Goal: Task Accomplishment & Management: Manage account settings

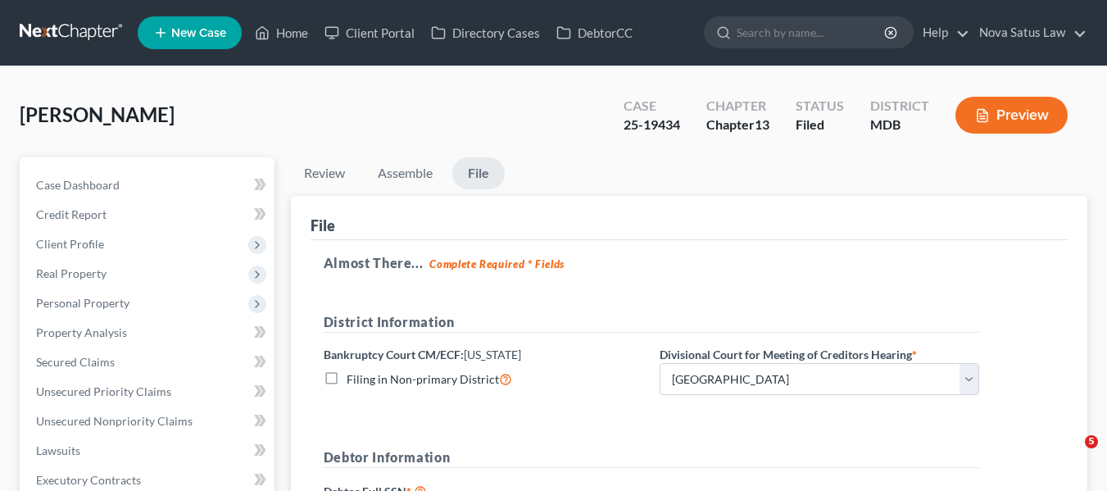
select select "0"
click at [292, 29] on link "Home" at bounding box center [282, 32] width 70 height 29
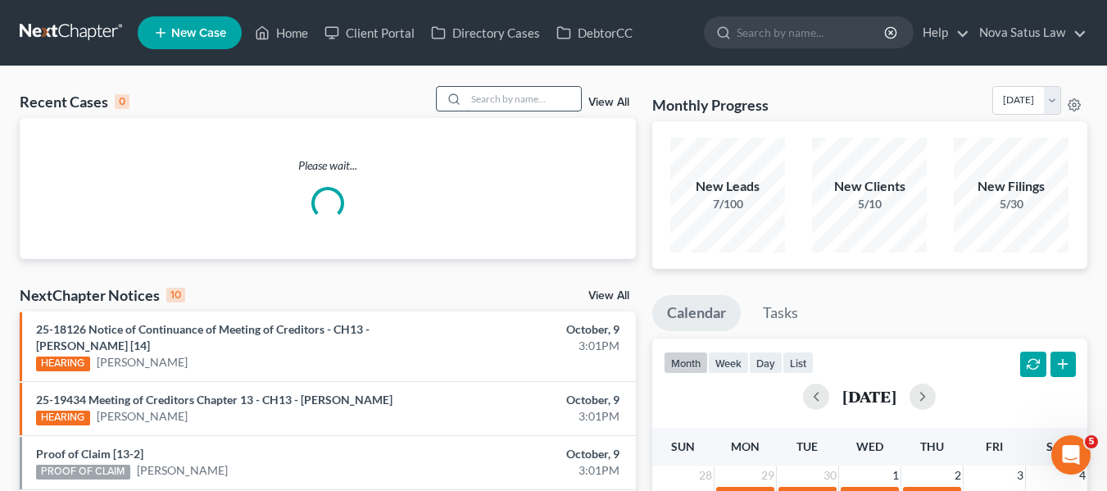
click at [483, 97] on input "search" at bounding box center [523, 99] width 115 height 24
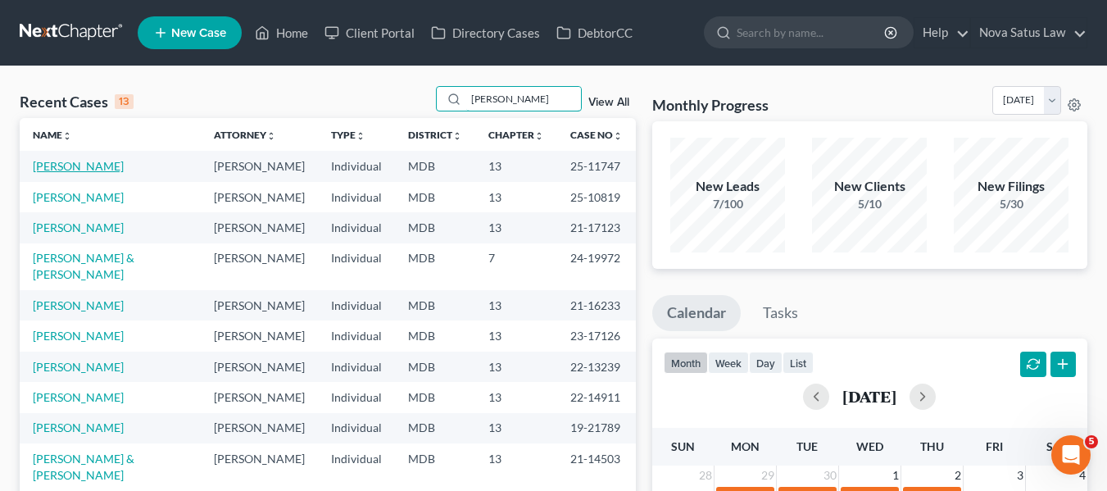
type input "[PERSON_NAME]"
click at [79, 166] on link "[PERSON_NAME]" at bounding box center [78, 166] width 91 height 14
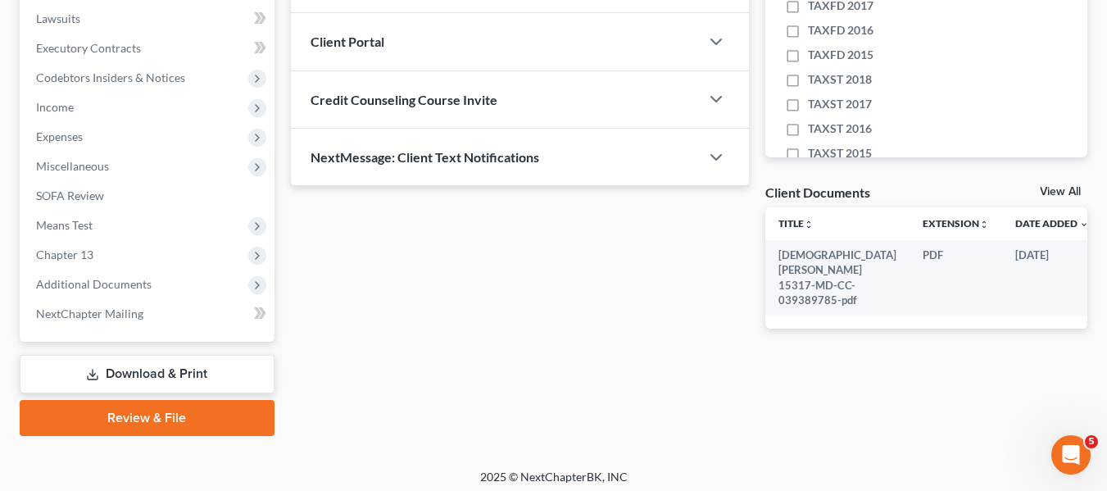
scroll to position [439, 0]
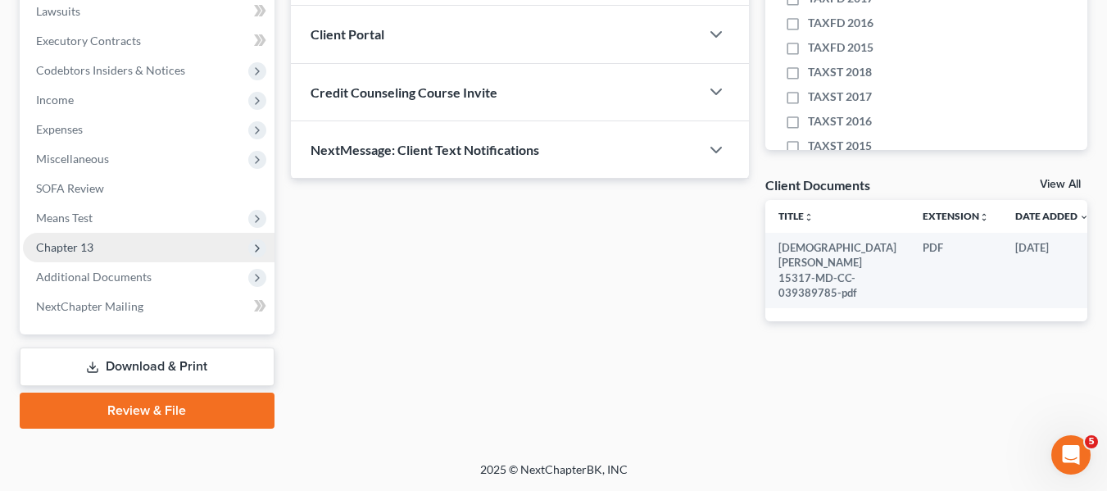
click at [61, 242] on span "Chapter 13" at bounding box center [64, 247] width 57 height 14
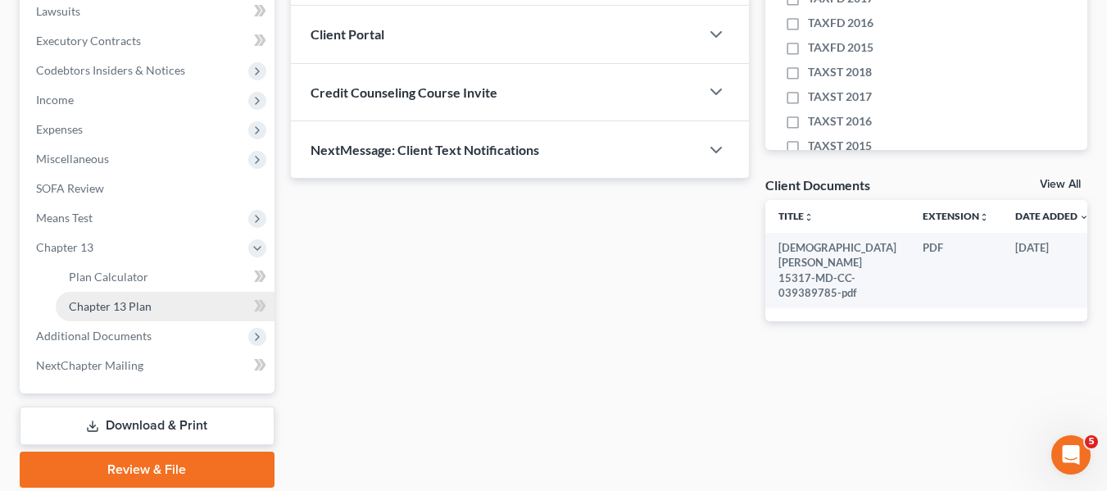
click at [82, 297] on link "Chapter 13 Plan" at bounding box center [165, 306] width 219 height 29
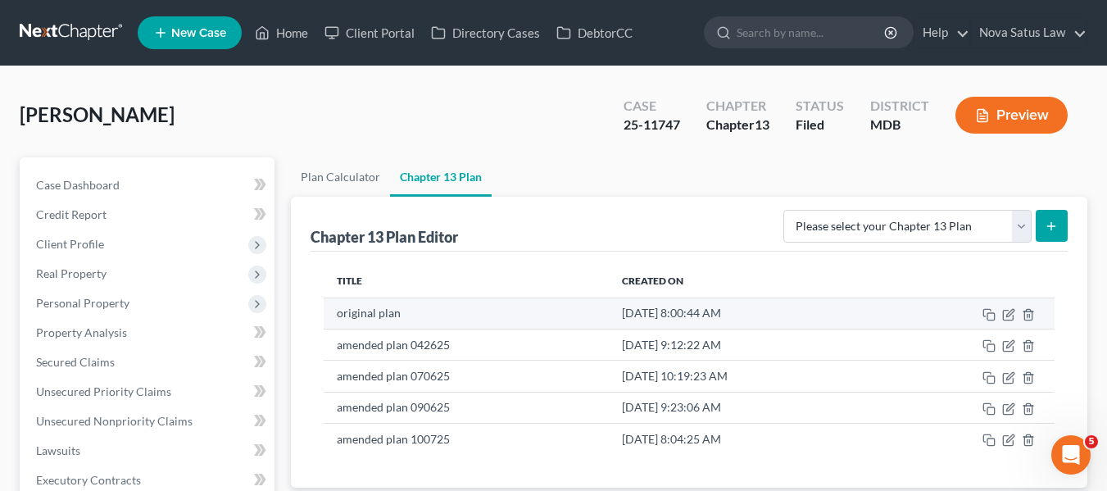
click at [628, 306] on td "[DATE] 8:00:44 AM" at bounding box center [744, 312] width 270 height 31
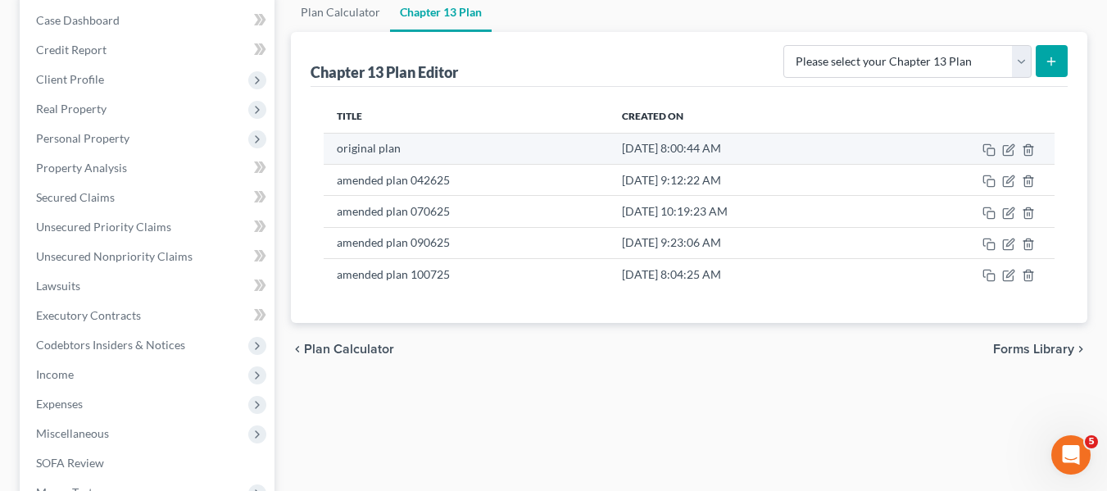
scroll to position [165, 0]
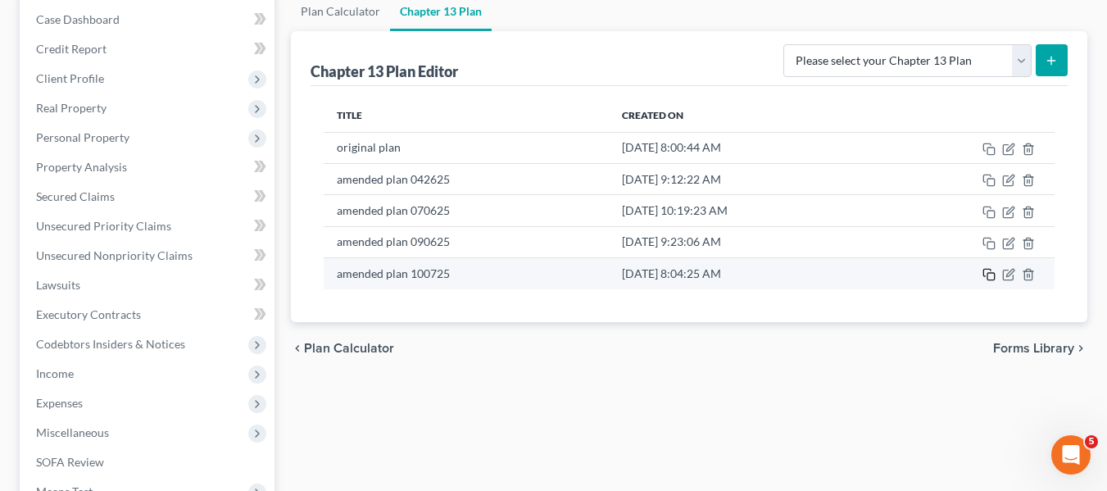
click at [987, 270] on icon "button" at bounding box center [988, 274] width 13 height 13
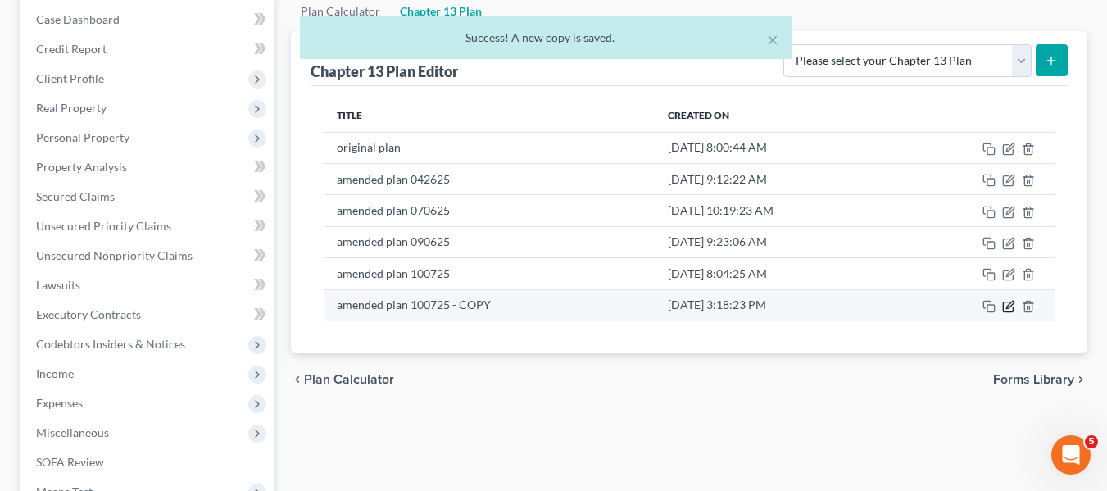
click at [1013, 301] on icon "button" at bounding box center [1009, 304] width 7 height 7
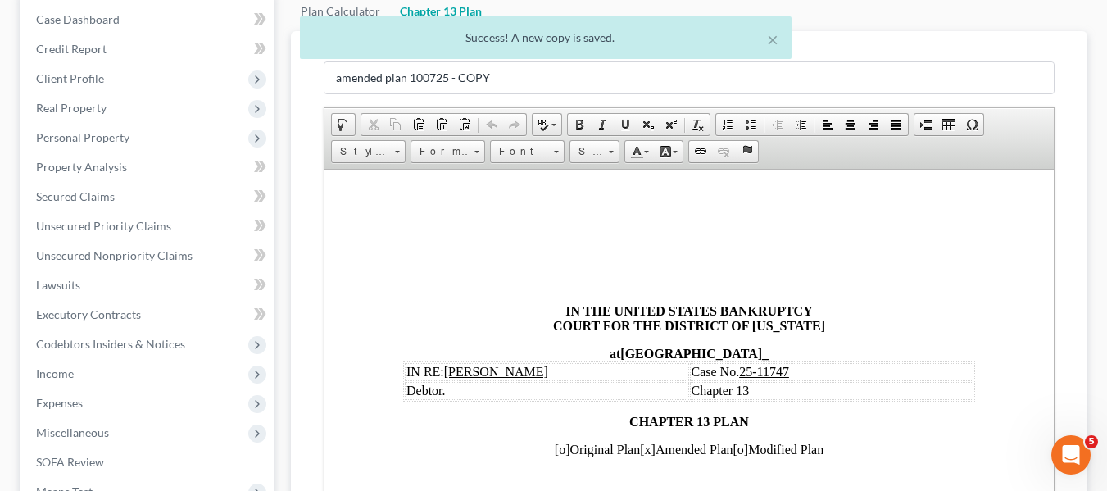
scroll to position [0, 0]
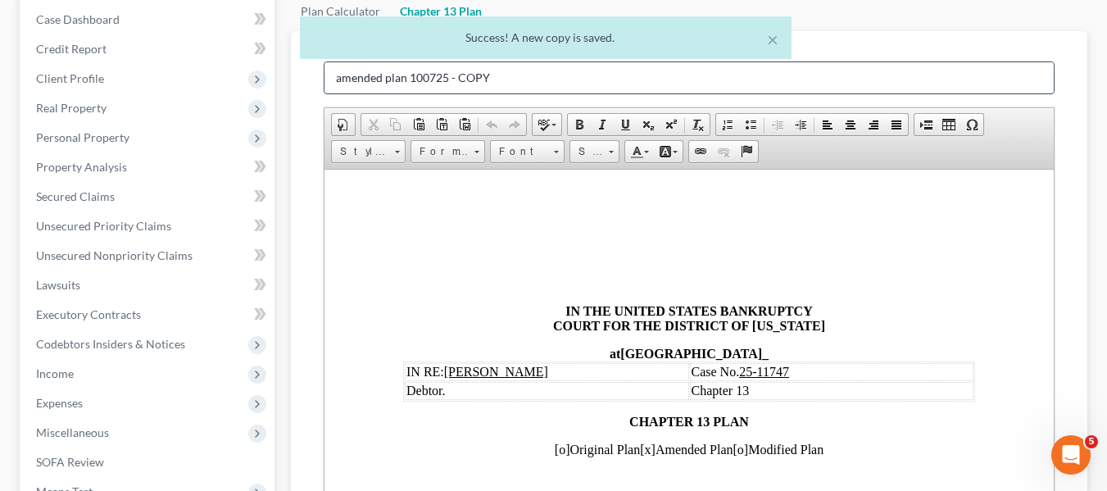
click at [500, 77] on input "amended plan 100725 - COPY" at bounding box center [688, 77] width 729 height 31
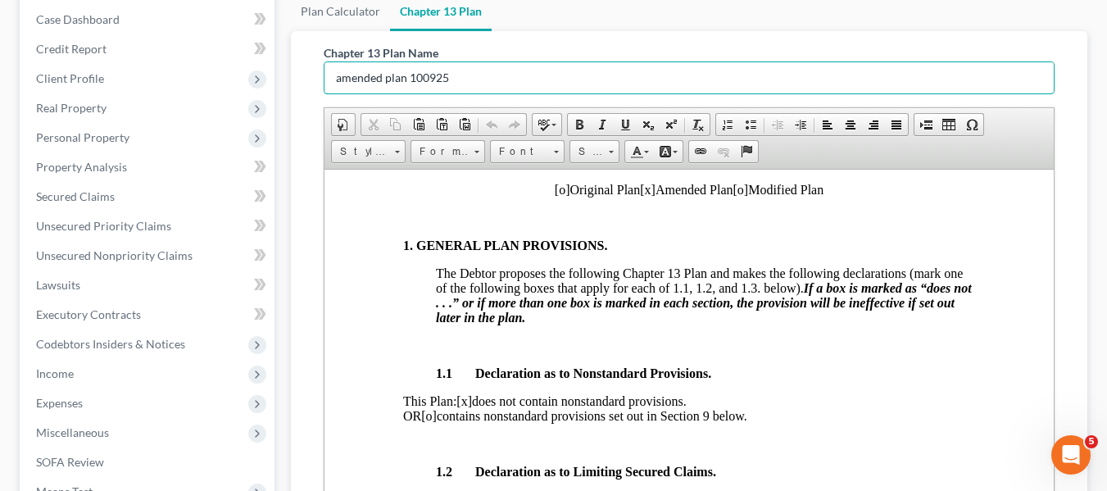
scroll to position [325, 0]
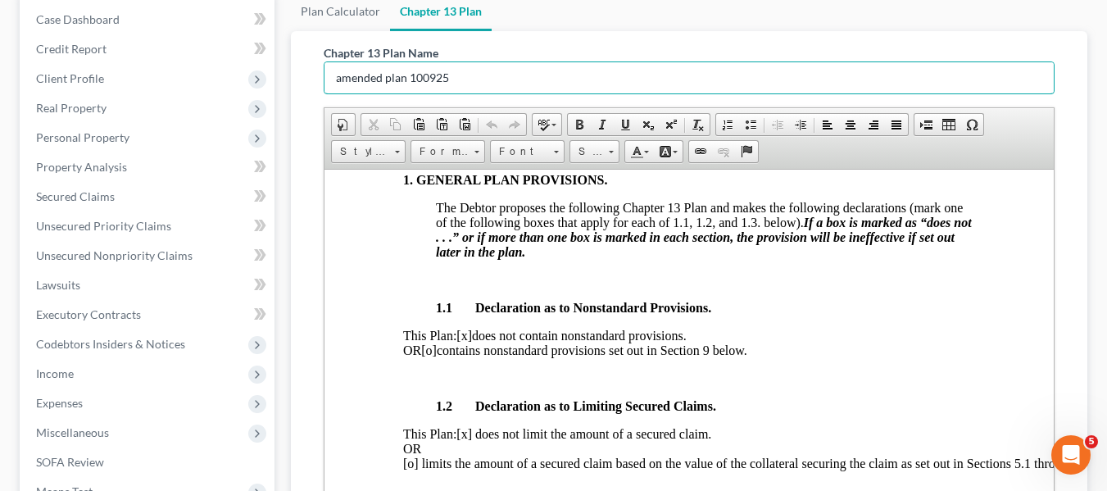
type input "amended plan 100925"
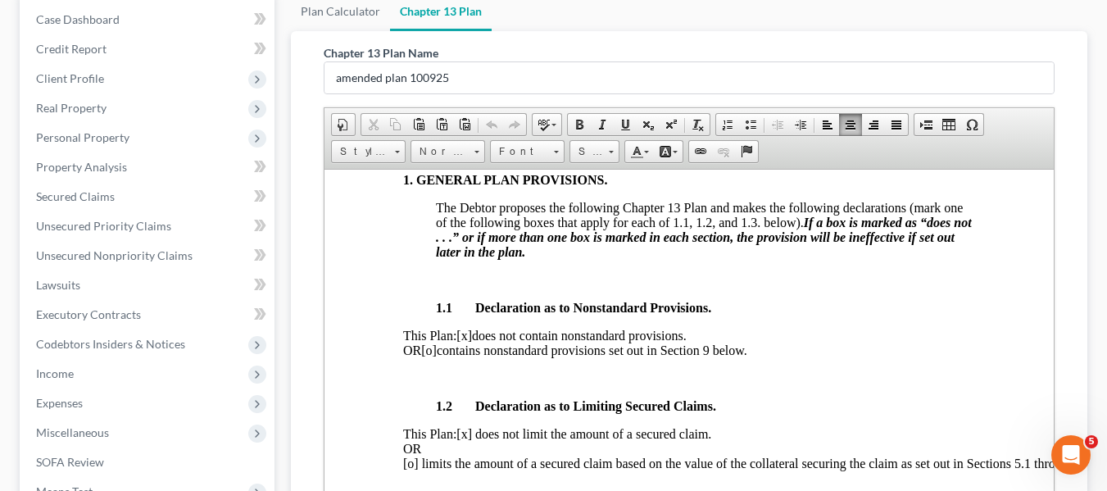
click at [436, 351] on span "[o]" at bounding box center [428, 349] width 16 height 14
click at [471, 336] on span "[x]" at bounding box center [463, 335] width 16 height 14
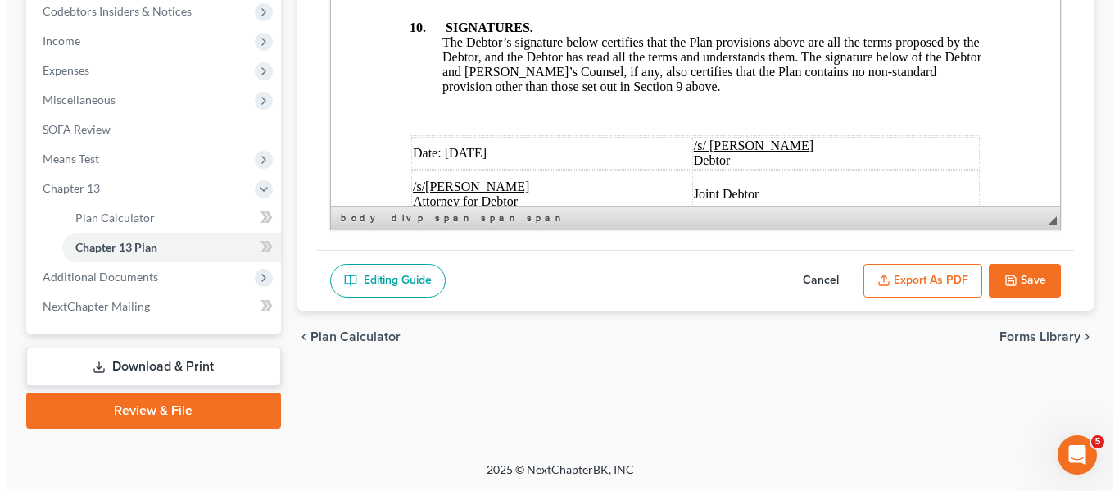
scroll to position [6534, 0]
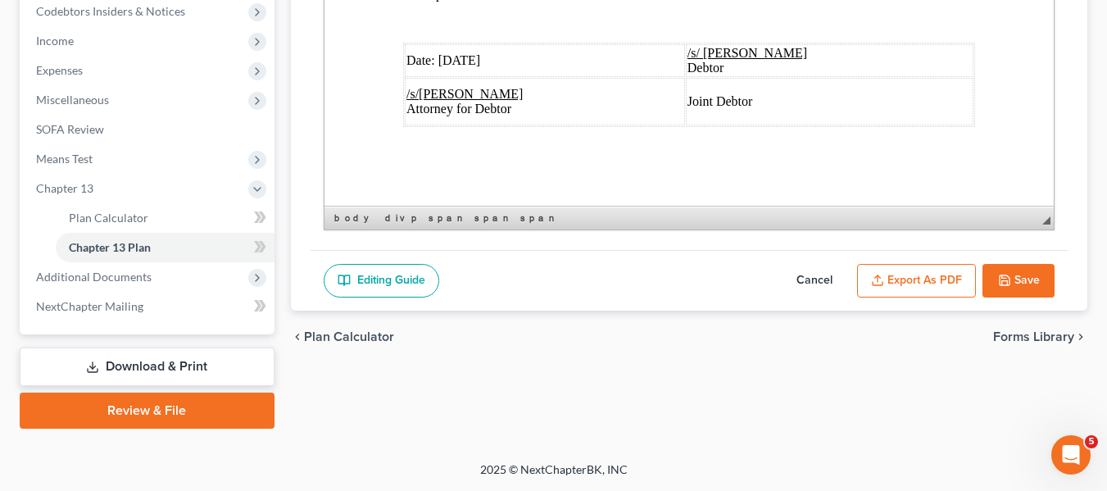
click at [460, 53] on span "Date: [DATE]" at bounding box center [442, 60] width 74 height 14
click at [887, 270] on button "Export as PDF" at bounding box center [916, 281] width 119 height 34
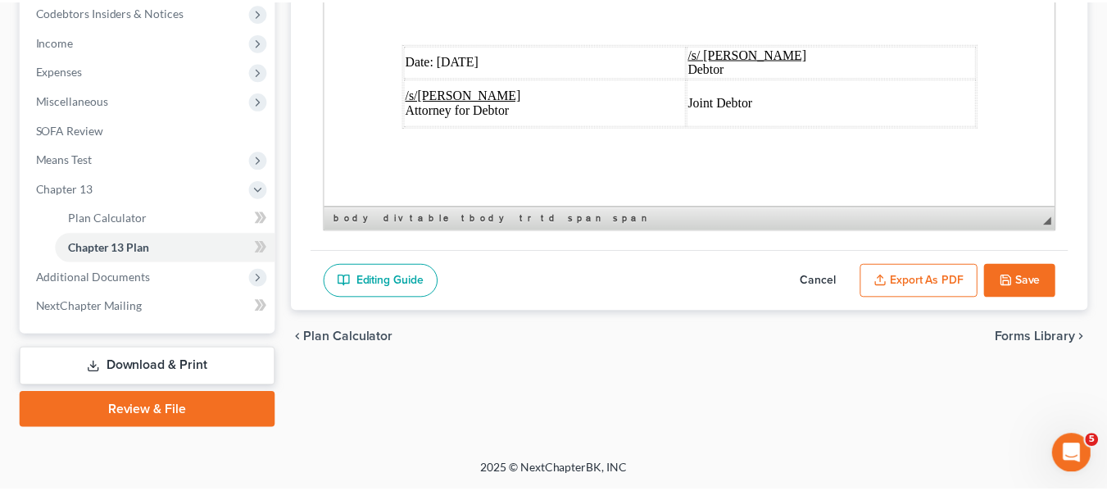
scroll to position [6445, 0]
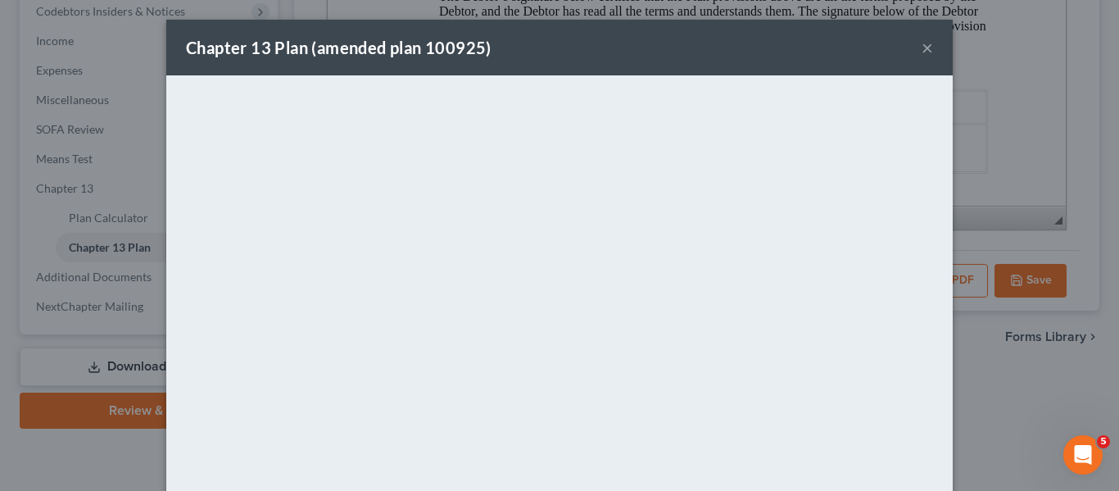
click at [581, 39] on div "Chapter 13 Plan (amended plan 100925) ×" at bounding box center [559, 48] width 786 height 56
click at [922, 49] on button "×" at bounding box center [927, 48] width 11 height 20
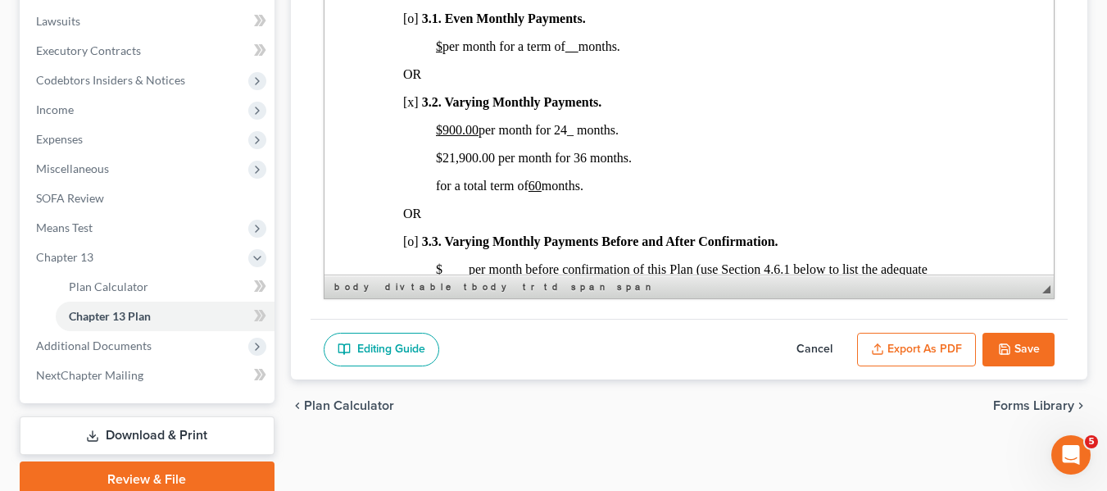
scroll to position [1141, 0]
click at [1026, 335] on button "Save" at bounding box center [1018, 350] width 72 height 34
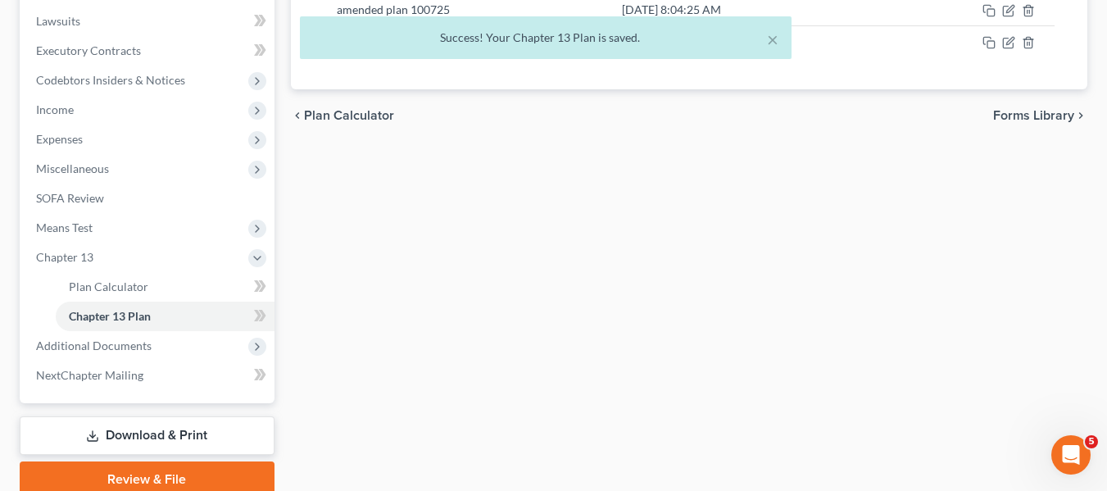
scroll to position [406, 0]
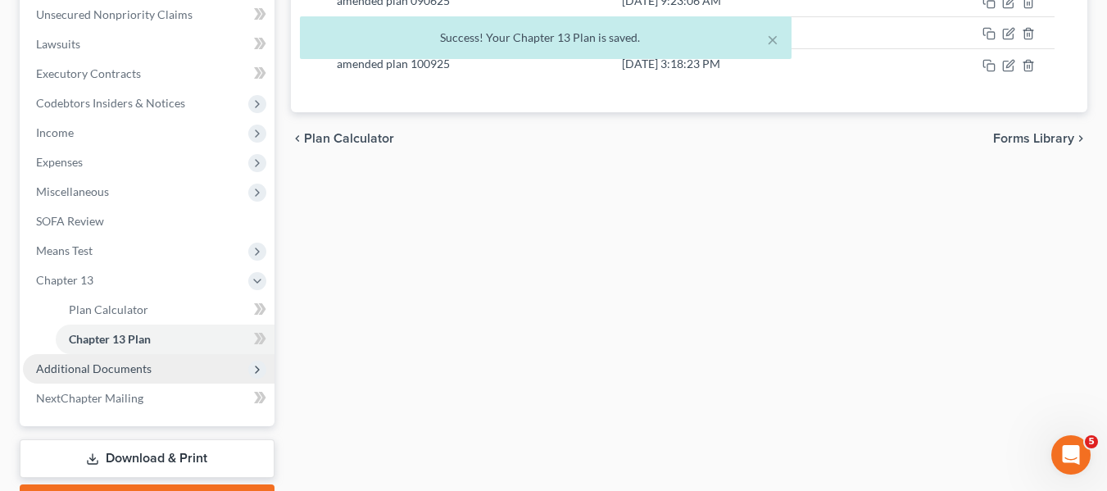
click at [143, 361] on span "Additional Documents" at bounding box center [94, 368] width 116 height 14
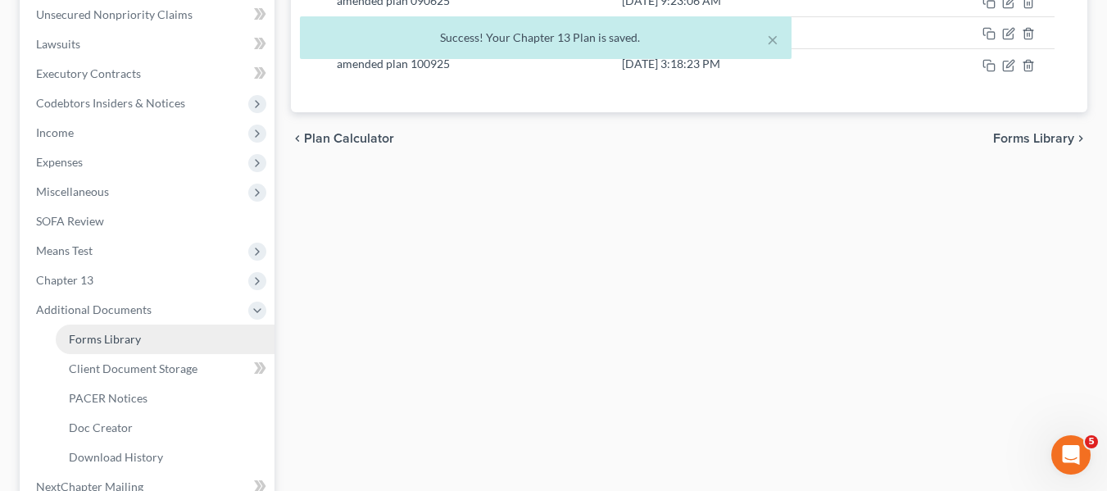
click at [124, 344] on span "Forms Library" at bounding box center [105, 339] width 72 height 14
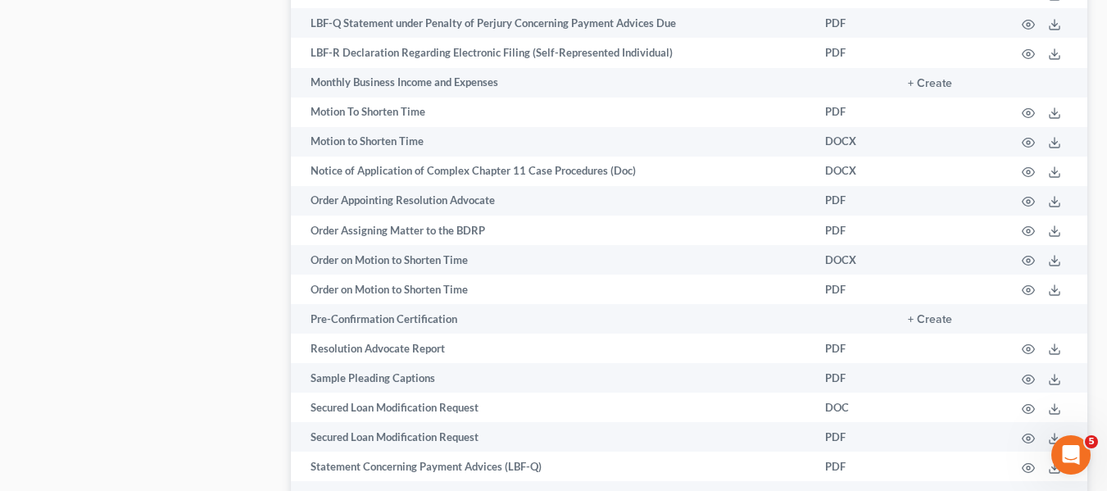
scroll to position [1952, 0]
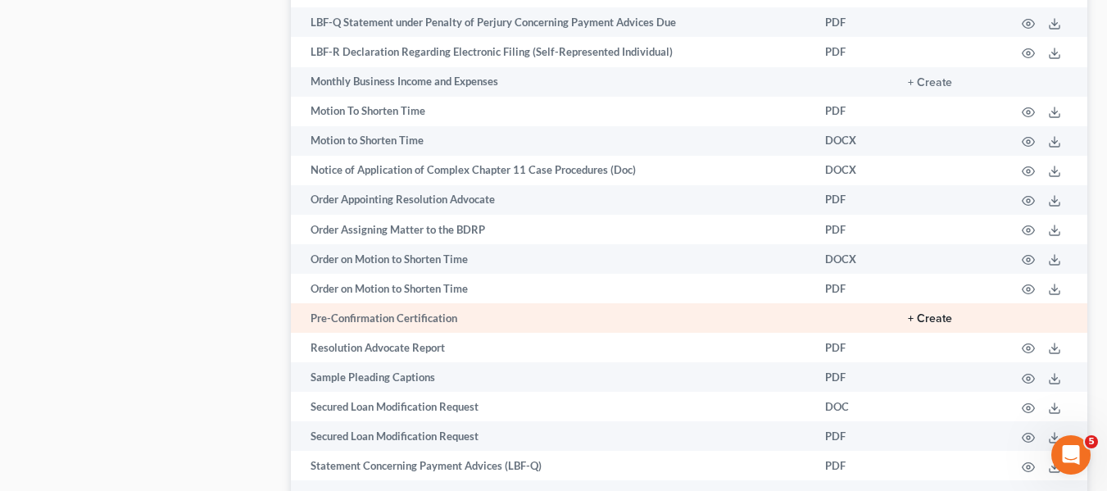
click at [926, 318] on button "+ Create" at bounding box center [930, 318] width 44 height 11
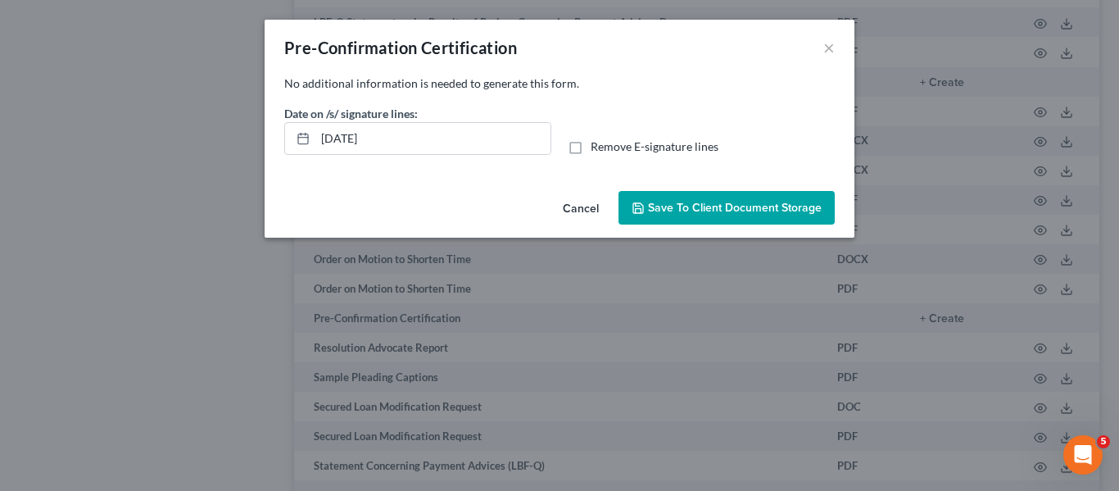
click at [722, 201] on span "Save to Client Document Storage" at bounding box center [735, 208] width 174 height 14
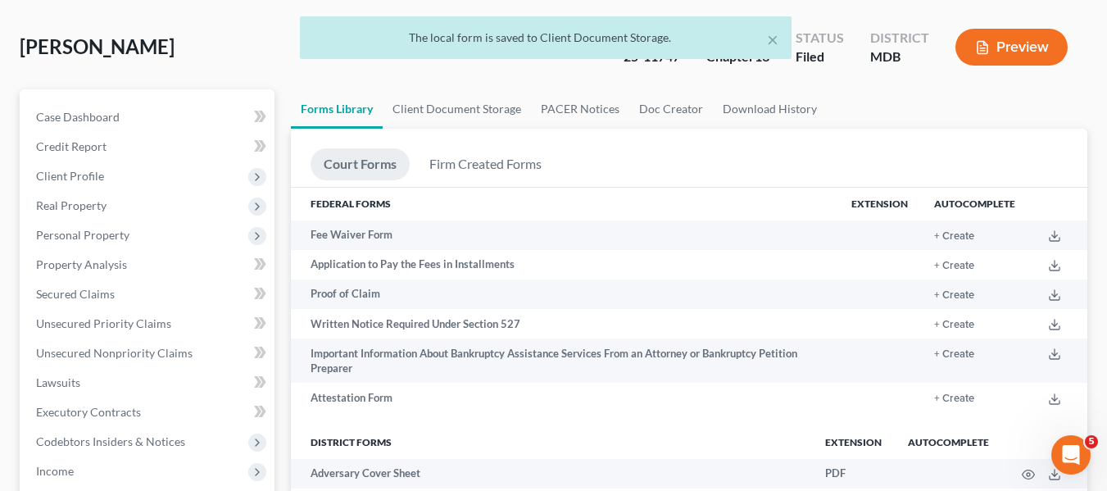
scroll to position [0, 0]
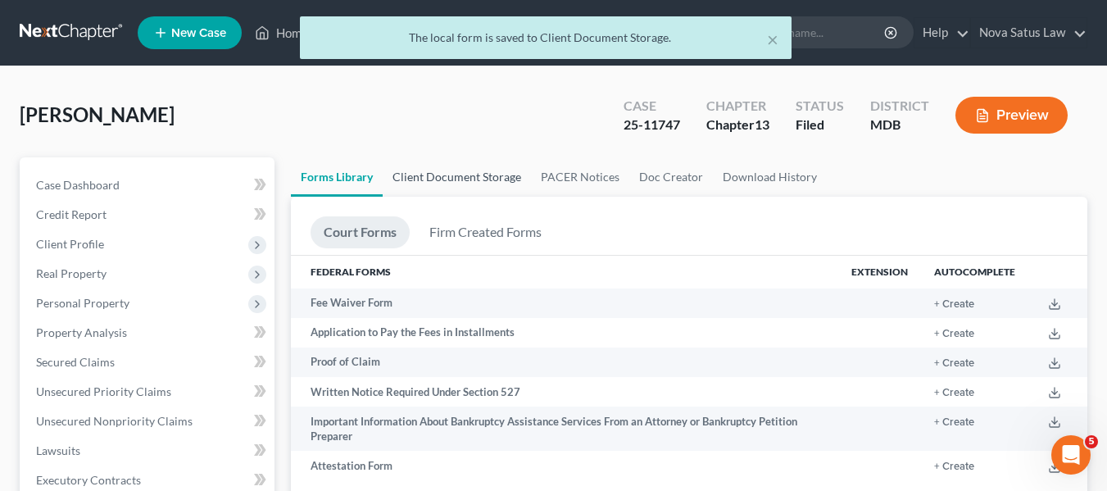
click at [469, 171] on link "Client Document Storage" at bounding box center [457, 176] width 148 height 39
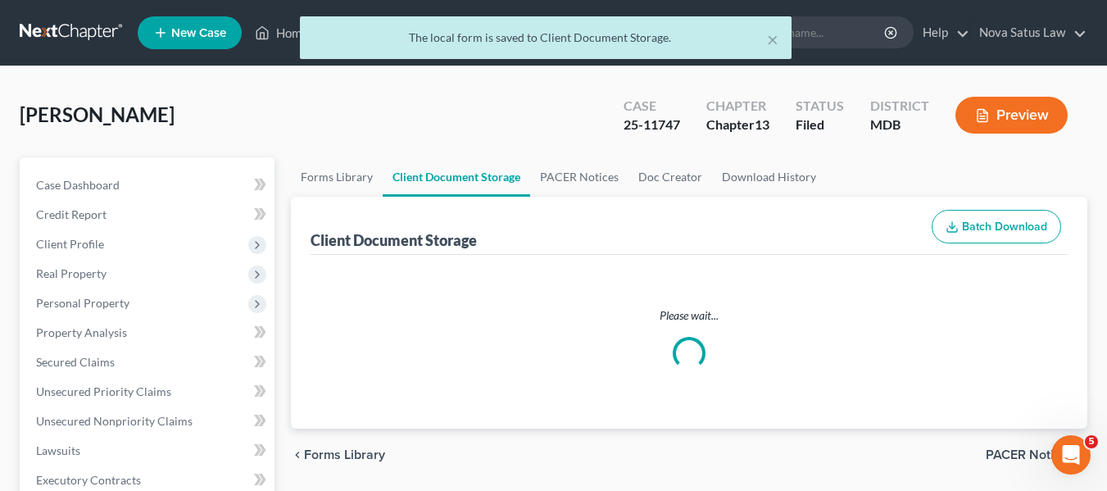
select select "14"
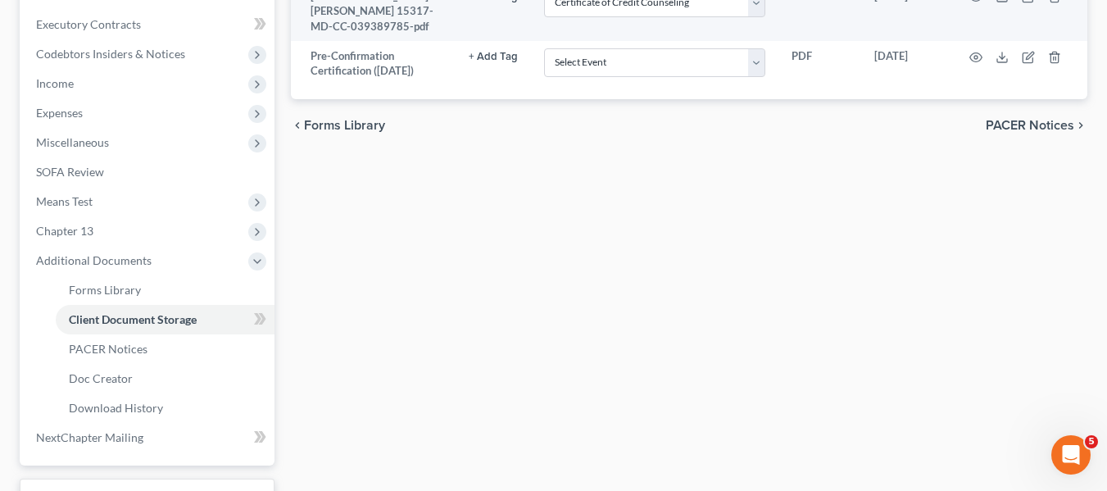
scroll to position [475, 0]
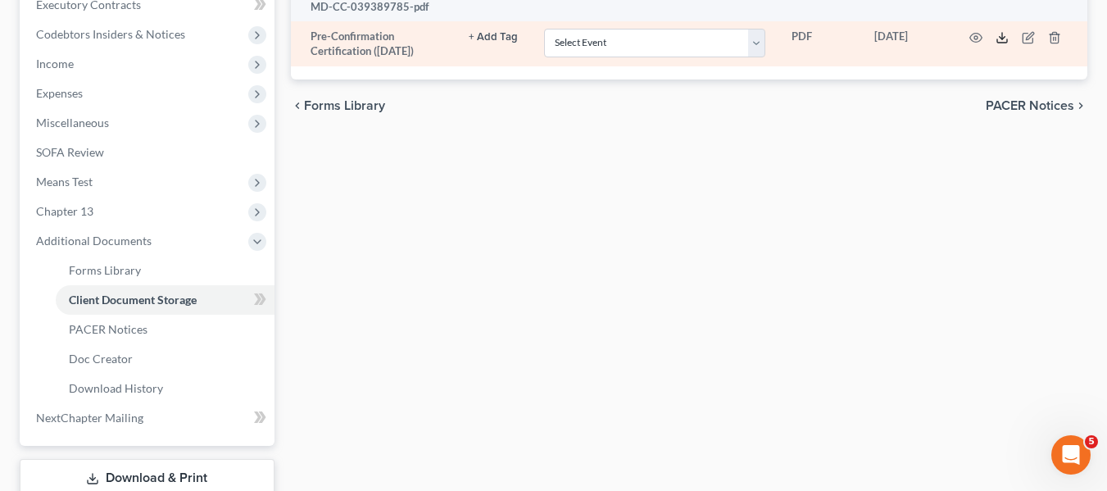
click at [1003, 31] on icon at bounding box center [1001, 37] width 13 height 13
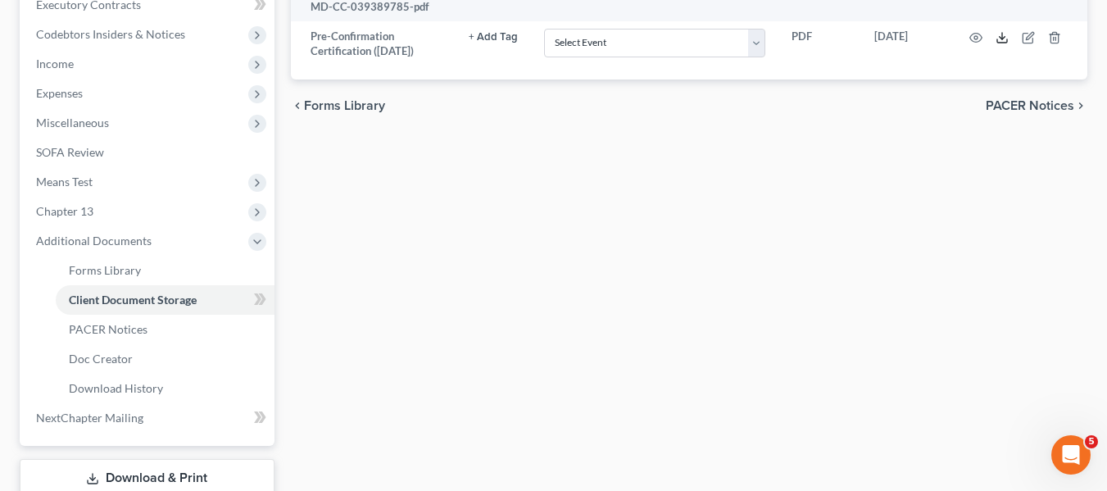
scroll to position [0, 0]
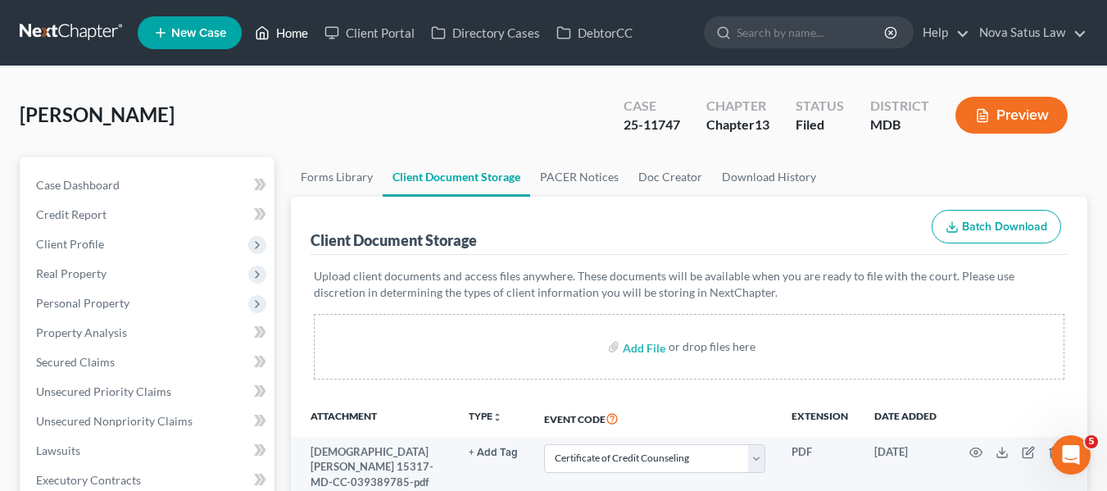
click at [298, 27] on link "Home" at bounding box center [282, 32] width 70 height 29
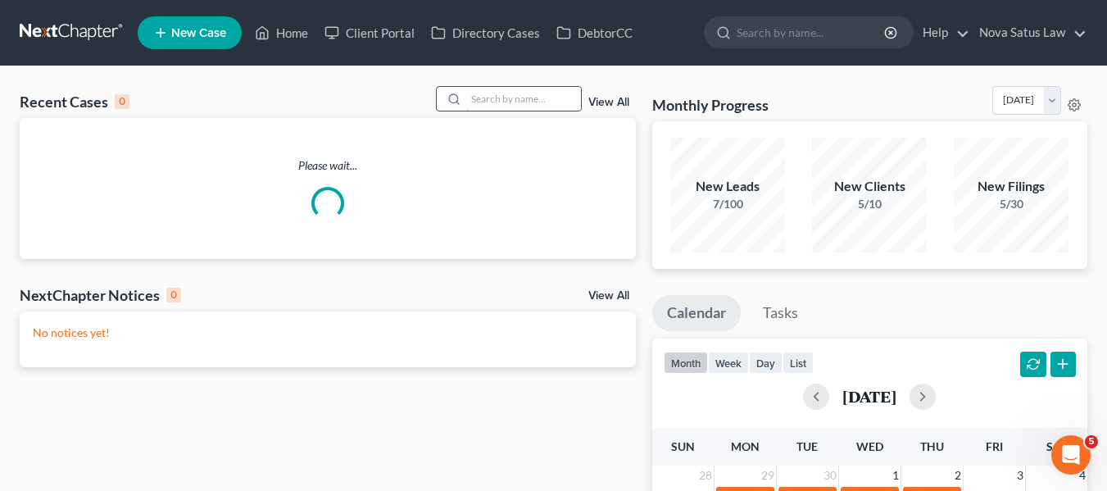
click at [495, 98] on input "search" at bounding box center [523, 99] width 115 height 24
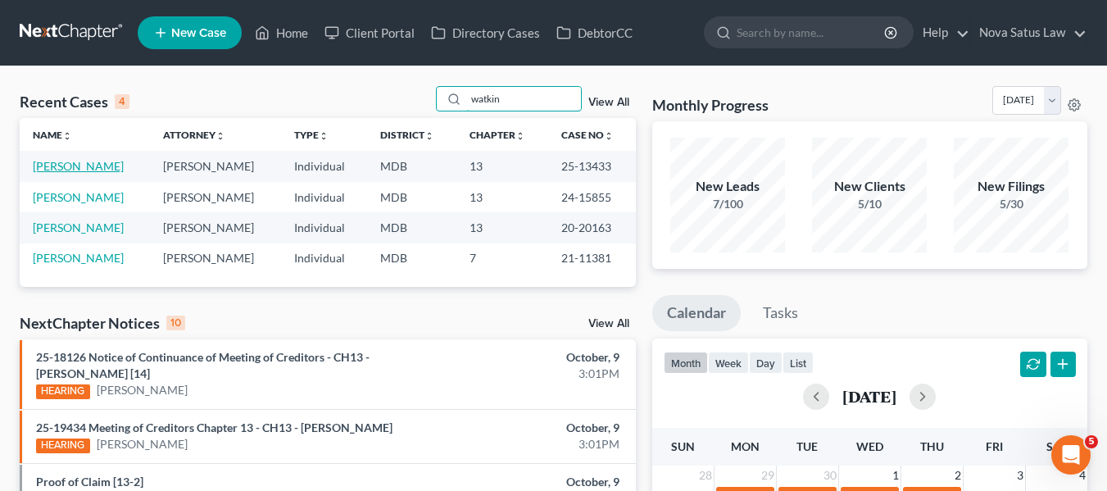
type input "watkin"
click at [57, 164] on link "[PERSON_NAME]" at bounding box center [78, 166] width 91 height 14
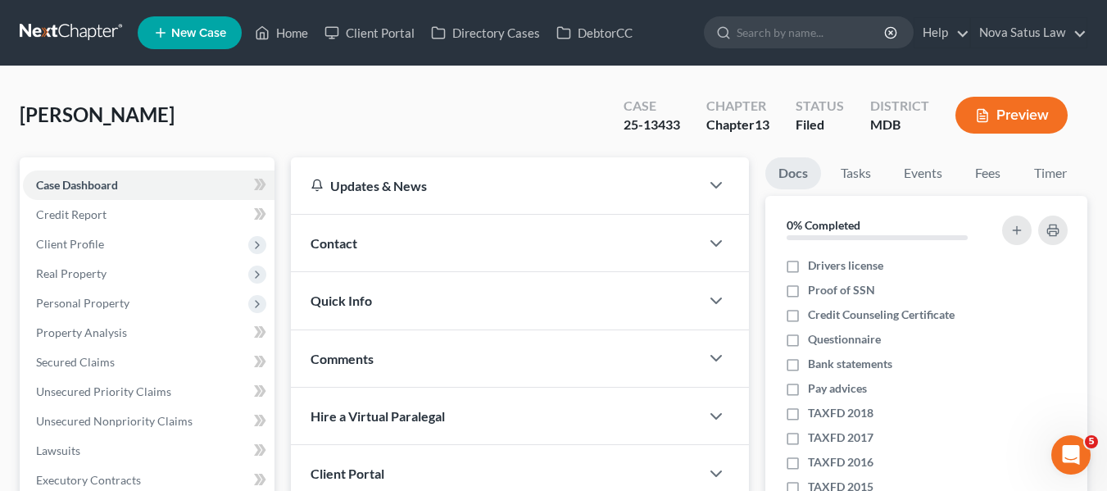
scroll to position [439, 0]
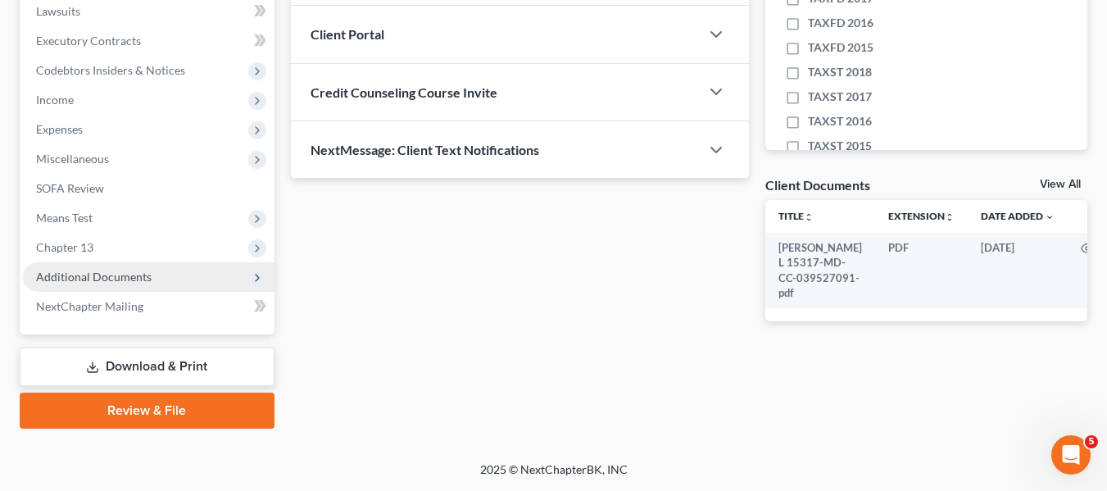
click at [116, 266] on span "Additional Documents" at bounding box center [148, 276] width 251 height 29
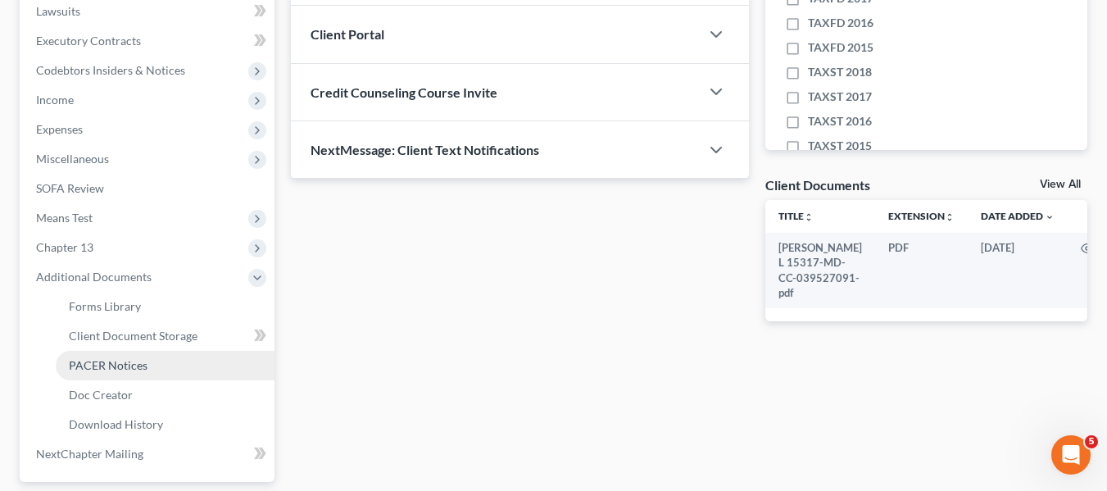
click at [114, 366] on span "PACER Notices" at bounding box center [108, 365] width 79 height 14
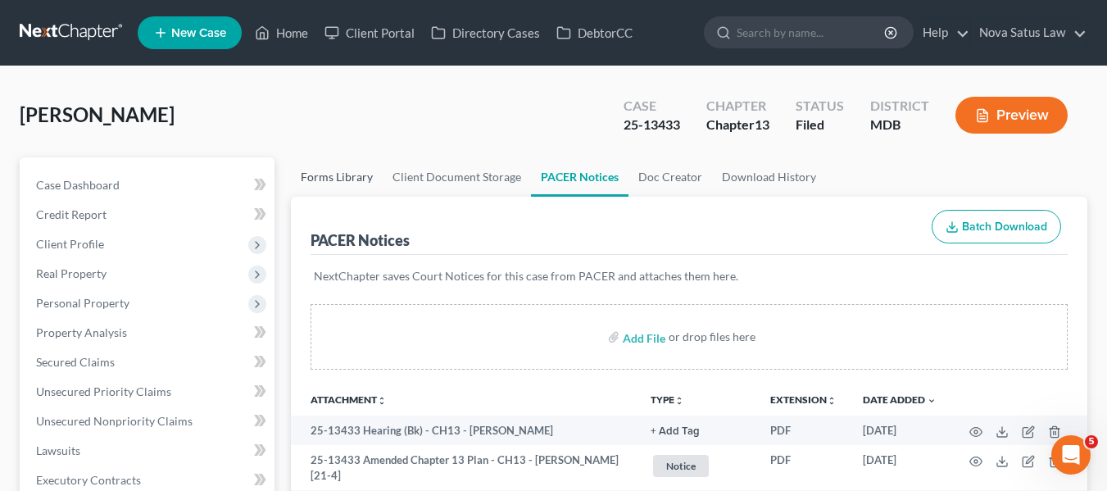
click at [353, 176] on link "Forms Library" at bounding box center [337, 176] width 92 height 39
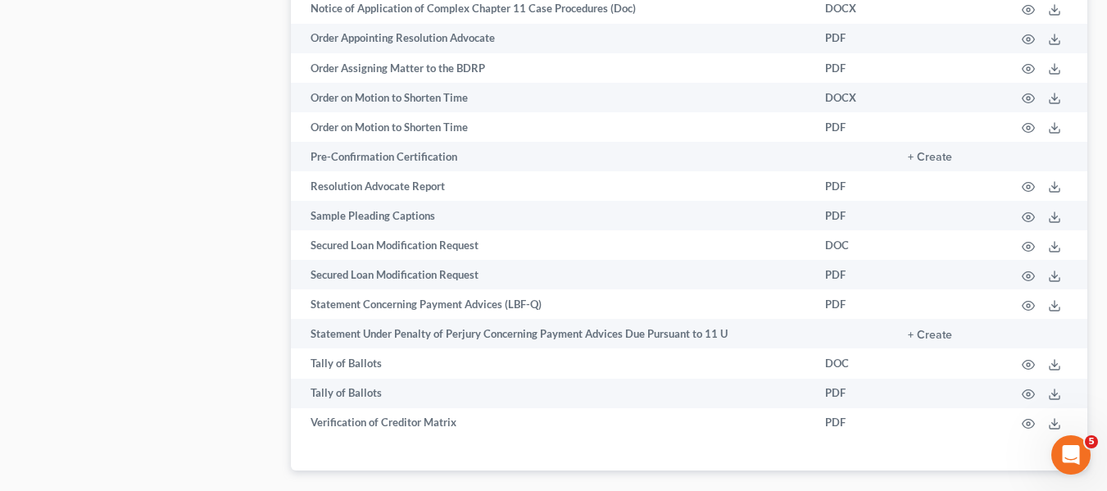
scroll to position [2075, 0]
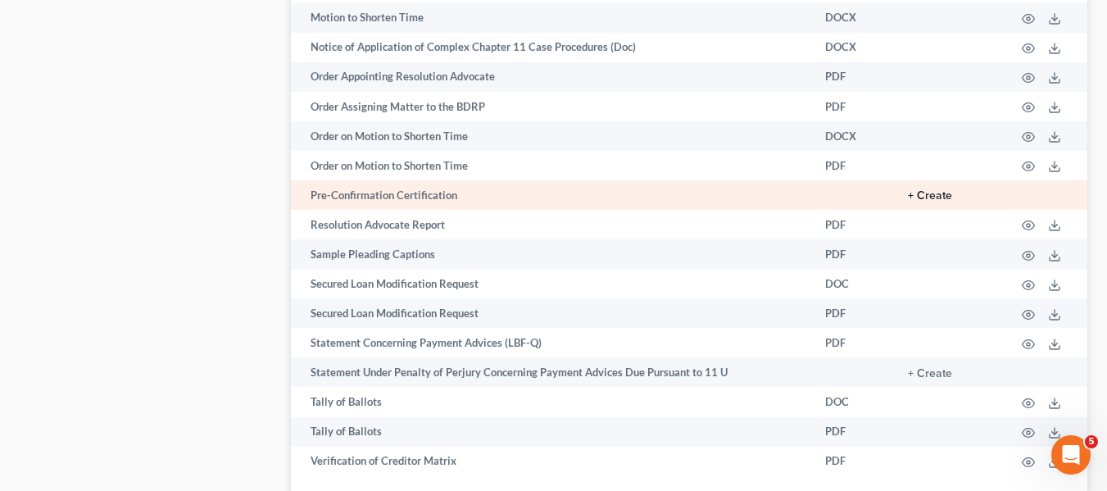
click at [919, 194] on button "+ Create" at bounding box center [930, 195] width 44 height 11
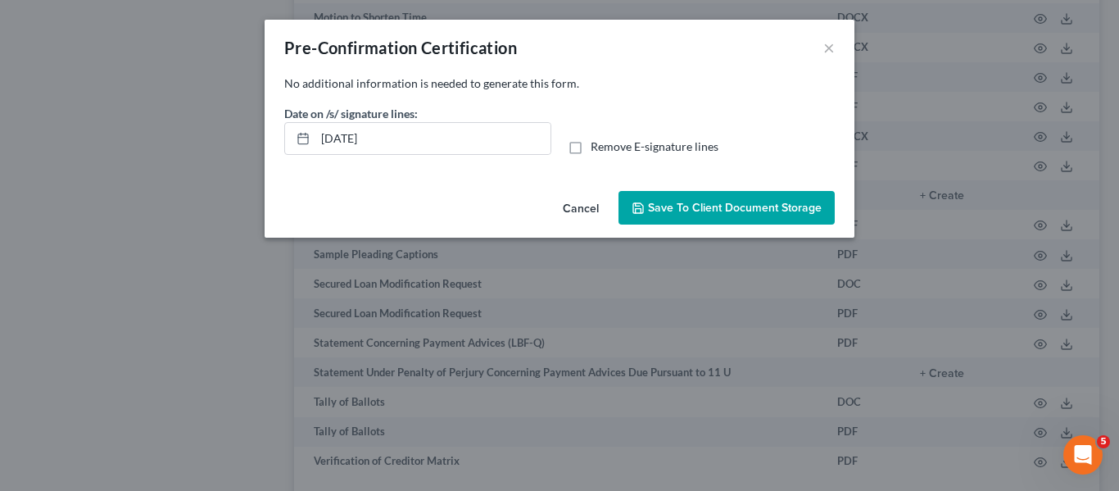
click at [750, 202] on span "Save to Client Document Storage" at bounding box center [735, 208] width 174 height 14
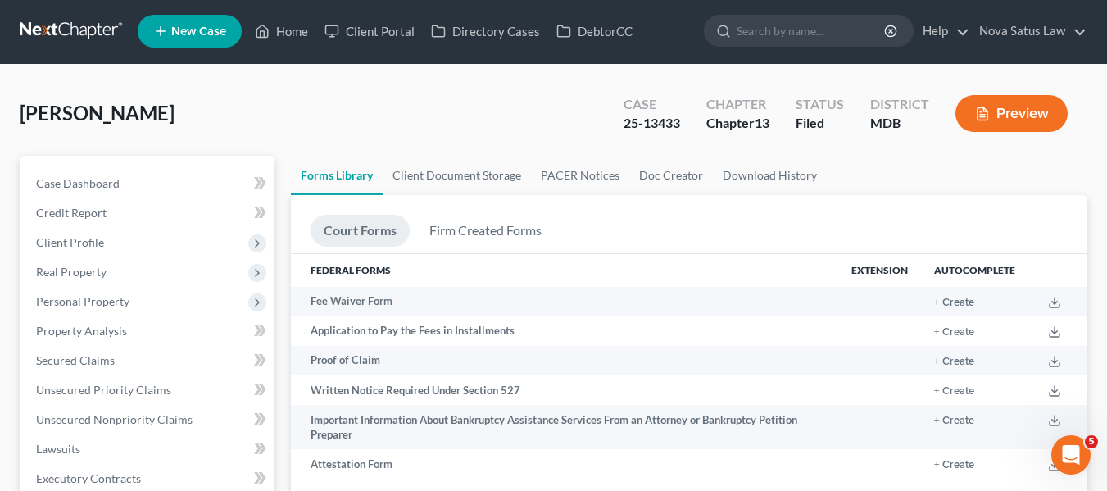
scroll to position [0, 0]
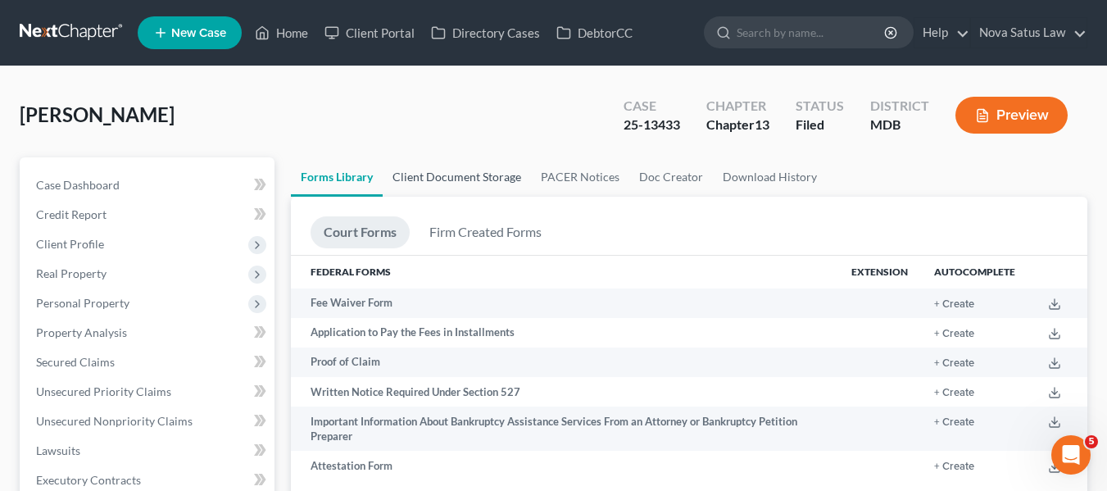
click at [464, 170] on link "Client Document Storage" at bounding box center [457, 176] width 148 height 39
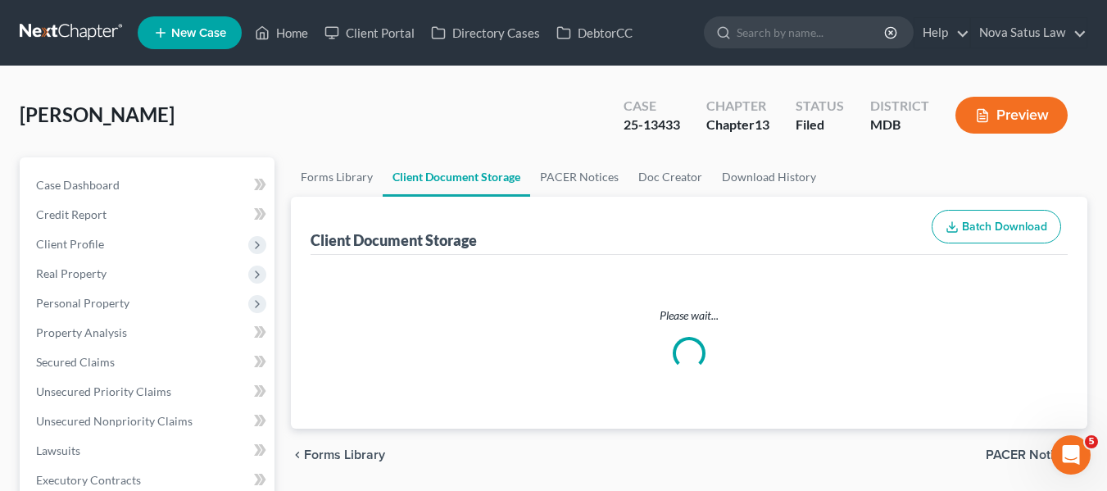
select select "14"
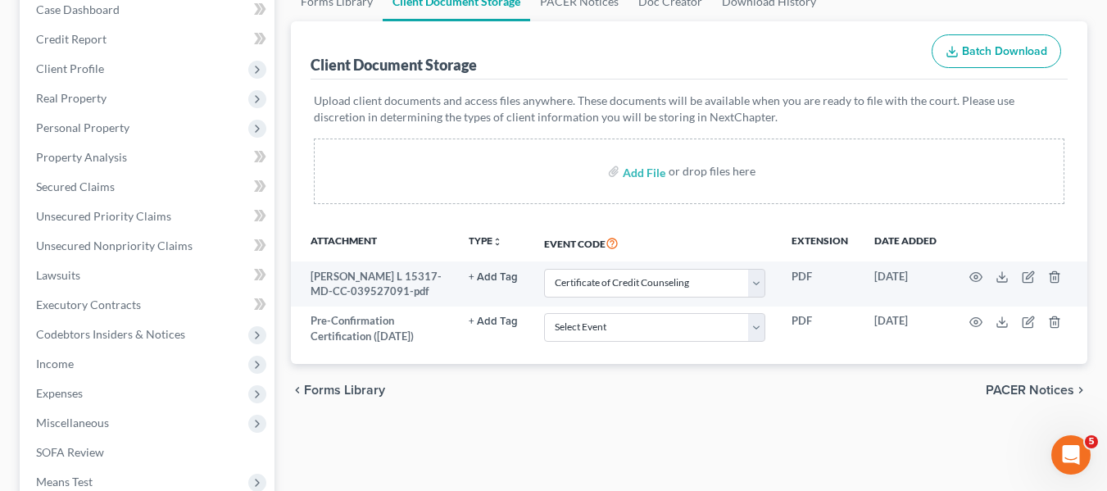
scroll to position [176, 0]
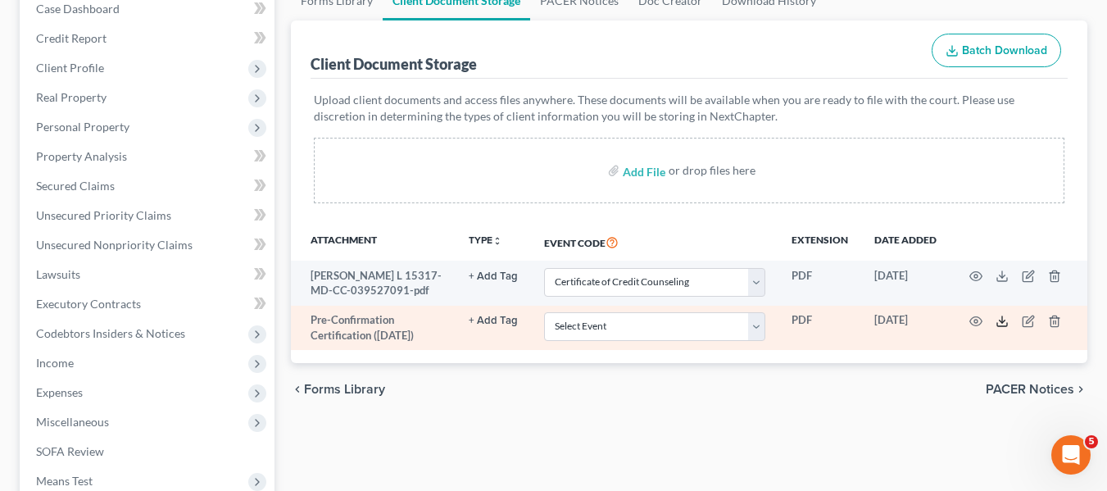
click at [998, 320] on icon at bounding box center [1001, 321] width 13 height 13
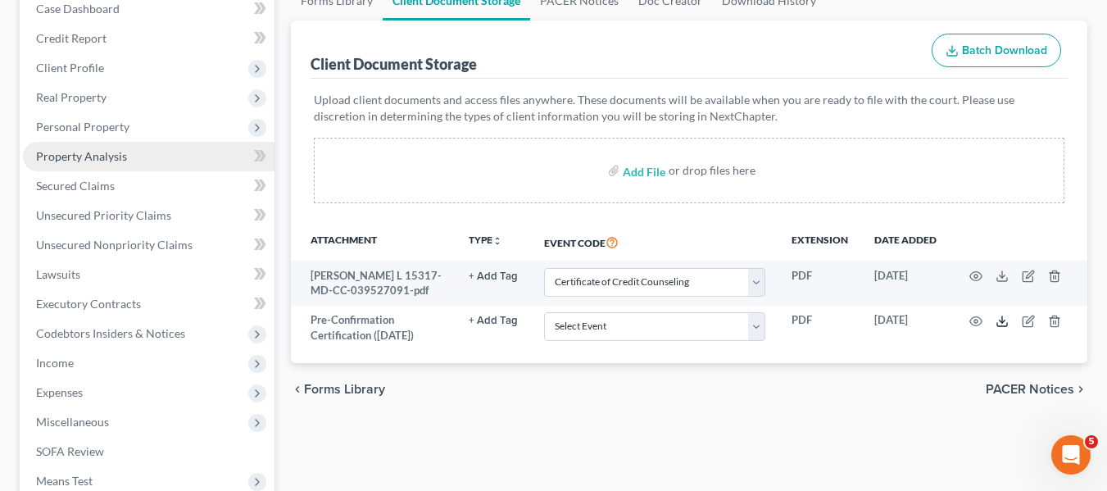
scroll to position [587, 0]
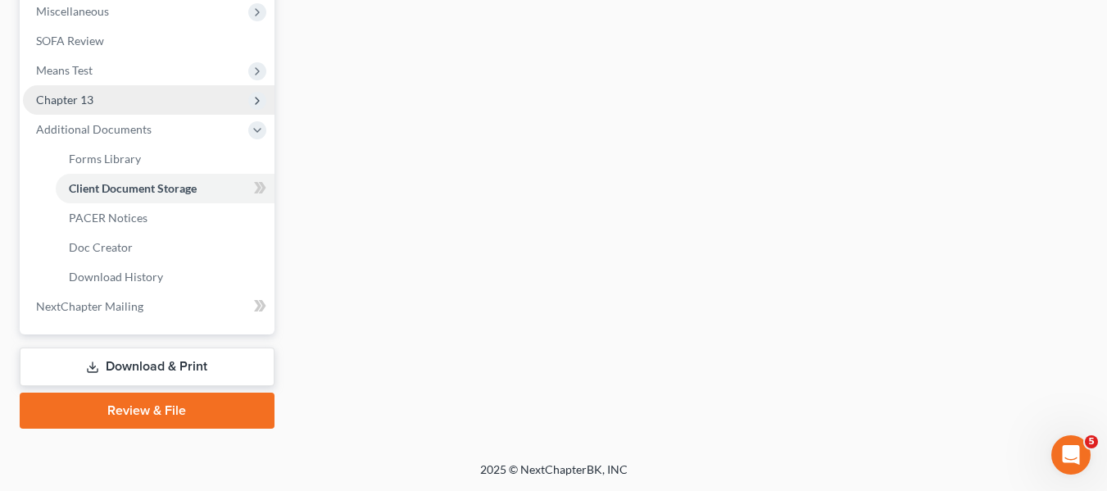
click at [80, 95] on span "Chapter 13" at bounding box center [64, 100] width 57 height 14
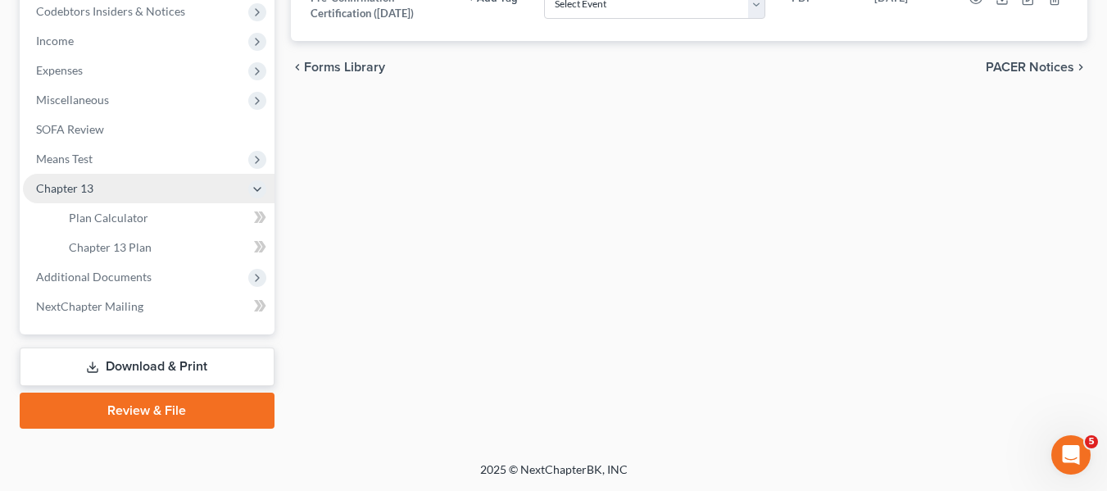
scroll to position [498, 0]
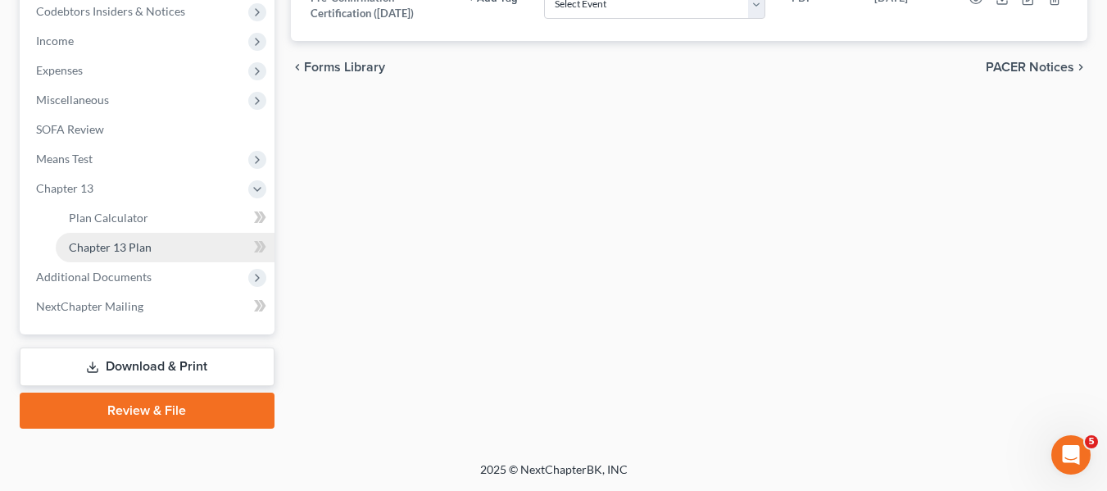
click at [111, 234] on link "Chapter 13 Plan" at bounding box center [165, 247] width 219 height 29
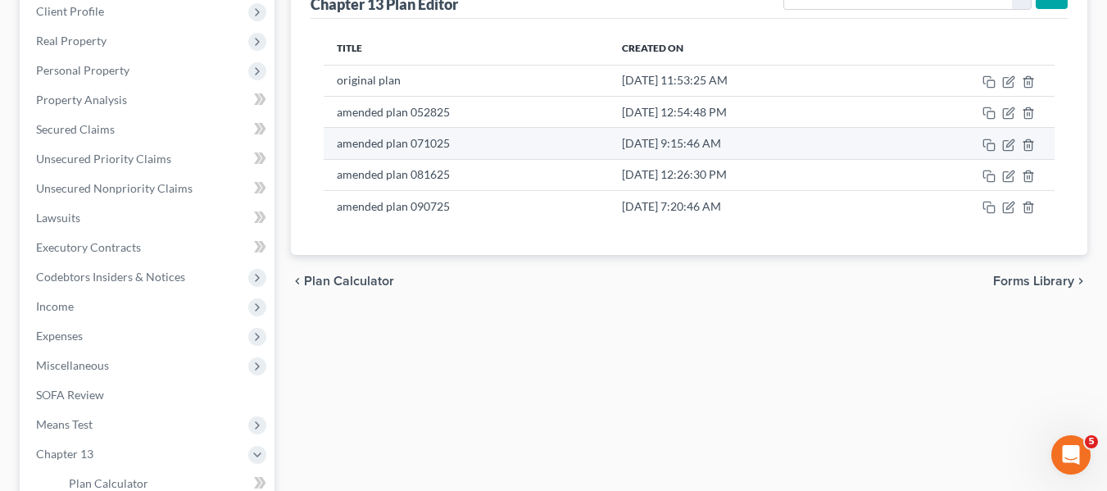
scroll to position [233, 0]
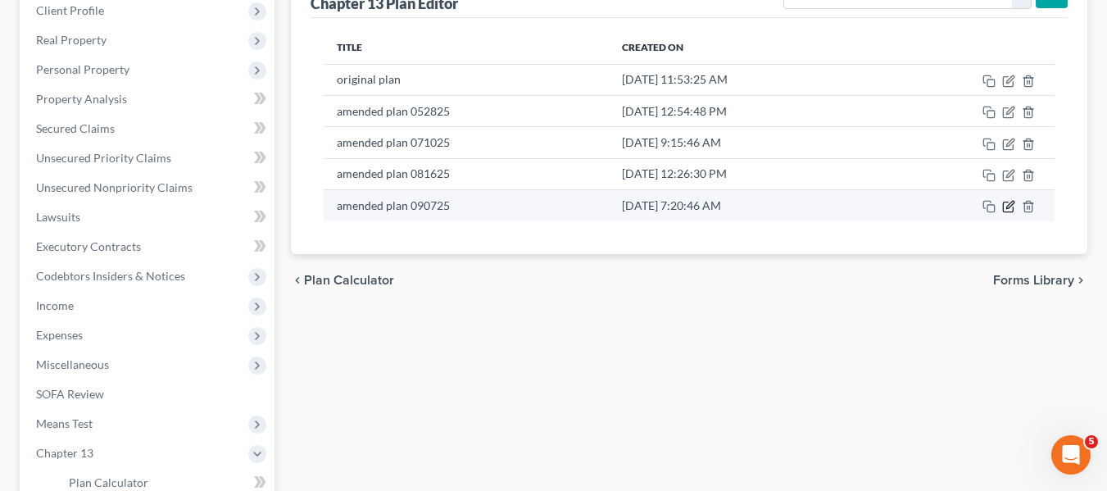
click at [1005, 205] on icon "button" at bounding box center [1008, 206] width 13 height 13
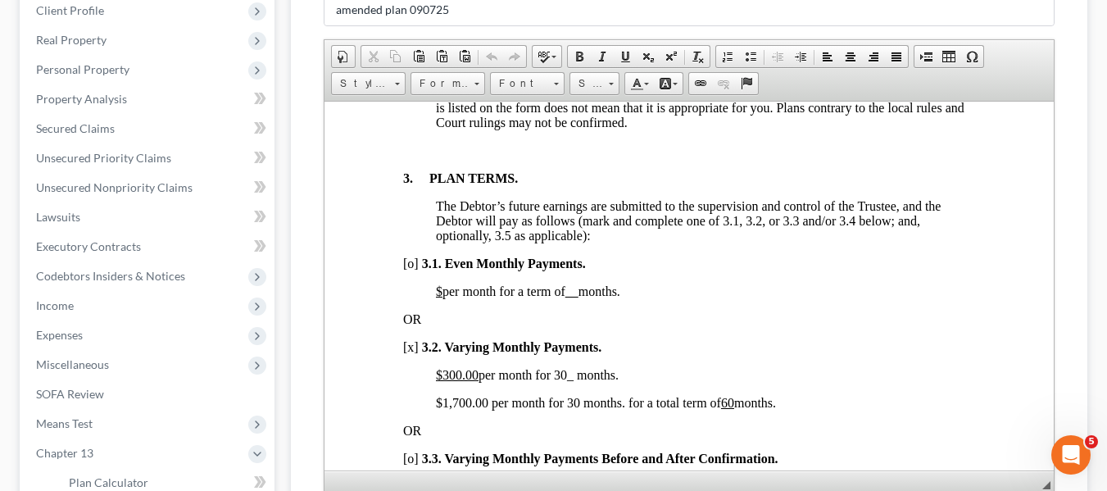
scroll to position [1094, 0]
